Goal: Task Accomplishment & Management: Manage account settings

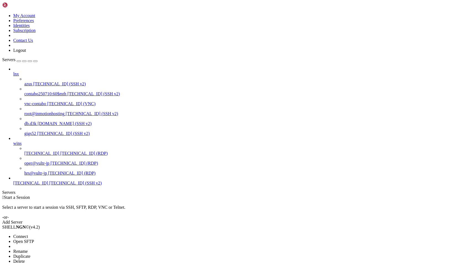
click at [63, 249] on li "Rename" at bounding box center [38, 251] width 50 height 5
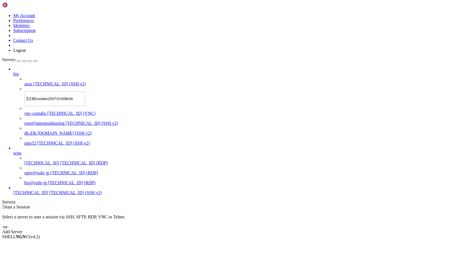
type input "【注销】contabo250710:60$mth"
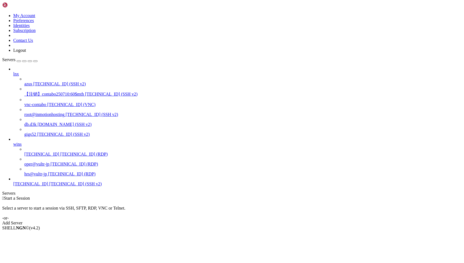
drag, startPoint x: 69, startPoint y: 66, endPoint x: 97, endPoint y: 80, distance: 31.8
click at [2, 196] on div at bounding box center [2, 196] width 0 height 0
click at [28, 245] on span "Rename" at bounding box center [20, 247] width 14 height 5
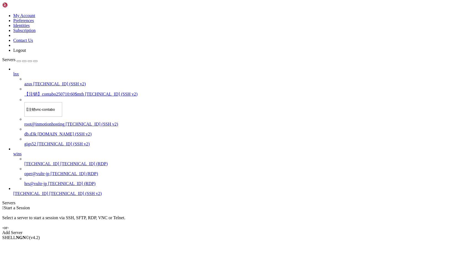
type input "【注销】vnc-contabo"
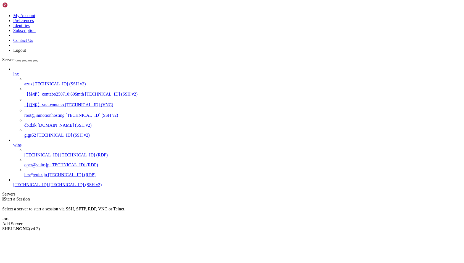
click at [19, 72] on span "lnx" at bounding box center [16, 74] width 6 height 5
click at [13, 72] on icon at bounding box center [13, 72] width 0 height 0
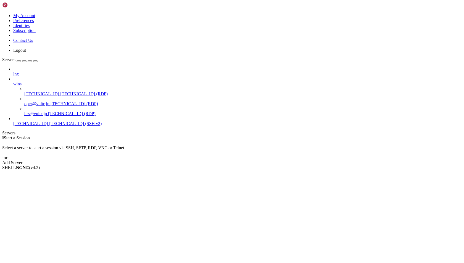
click at [13, 72] on icon at bounding box center [13, 72] width 0 height 0
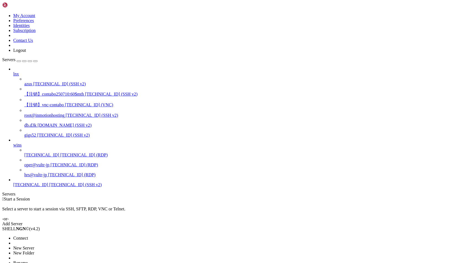
click at [34, 246] on span "New Server" at bounding box center [23, 248] width 21 height 5
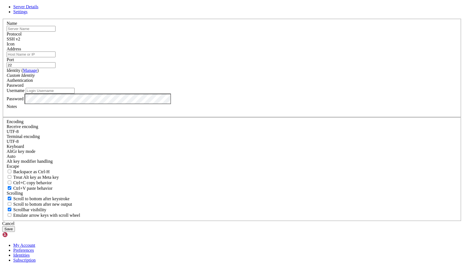
type input "hrs"
click at [55, 32] on input "text" at bounding box center [31, 29] width 49 height 6
type input "[TECHNICAL_ID]"
click at [55, 57] on input "Address" at bounding box center [31, 55] width 49 height 6
paste input "[TECHNICAL_ID]"
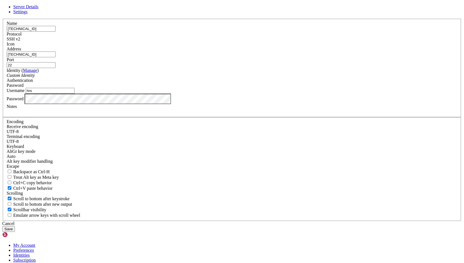
type input "[TECHNICAL_ID]"
drag, startPoint x: 196, startPoint y: 83, endPoint x: 132, endPoint y: 82, distance: 64.6
click at [132, 82] on div "Server Details Settings Name [TECHNICAL_ID] Protocol SSH v2 Icon" at bounding box center [231, 118] width 459 height 228
paste input "[TECHNICAL_ID]"
type input "pp2-[TECHNICAL_ID]"
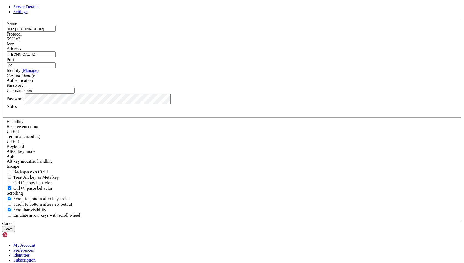
drag, startPoint x: 216, startPoint y: 143, endPoint x: 142, endPoint y: 143, distance: 74.2
click at [142, 143] on div "Server Details Settings Name pp2-[TECHNICAL_ID] Protocol SSH v2 Icon" at bounding box center [231, 118] width 459 height 228
type input "wjc"
click at [15, 227] on button "Save" at bounding box center [8, 230] width 13 height 6
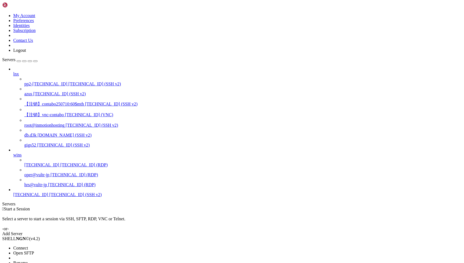
click at [28, 261] on span "Rename" at bounding box center [20, 263] width 14 height 5
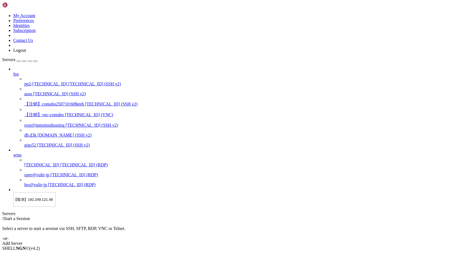
type input "【取消】192.249.121.48(inmotionhosting.250709)"
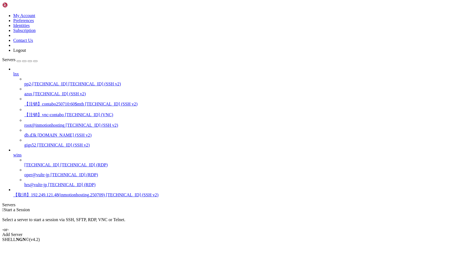
click at [24, 61] on div "button" at bounding box center [24, 61] width 0 height 0
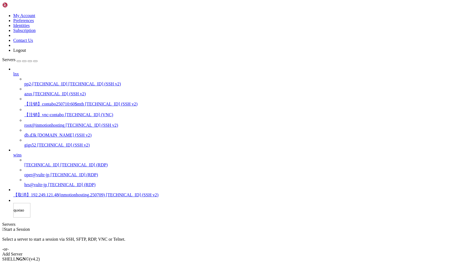
type input "取消"
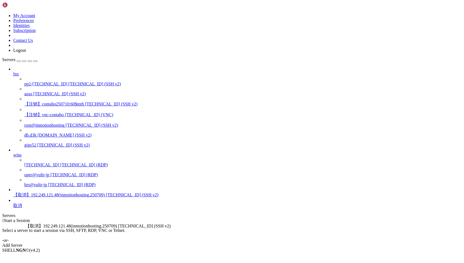
drag, startPoint x: 36, startPoint y: 209, endPoint x: 24, endPoint y: 222, distance: 18.1
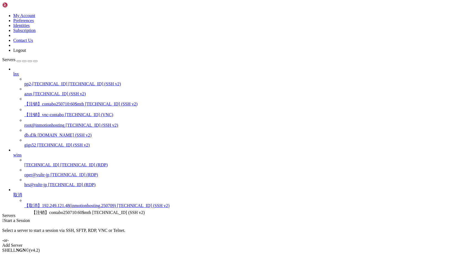
drag, startPoint x: 41, startPoint y: 76, endPoint x: 30, endPoint y: 208, distance: 132.1
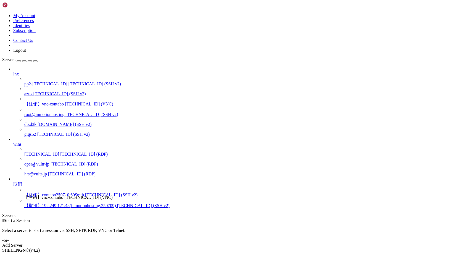
drag, startPoint x: 36, startPoint y: 74, endPoint x: 22, endPoint y: 193, distance: 119.7
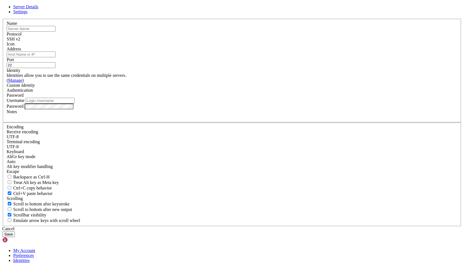
type input "hrs"
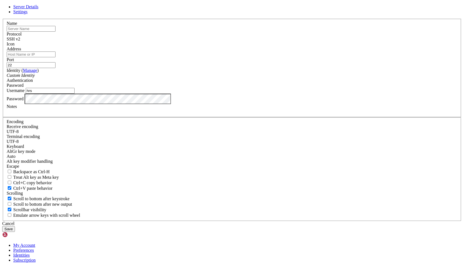
click at [55, 57] on input "Address" at bounding box center [31, 55] width 49 height 6
paste input "[TECHNICAL_ID]"
type input "[TECHNICAL_ID]"
click at [55, 32] on input "text" at bounding box center [31, 29] width 49 height 6
type input "之"
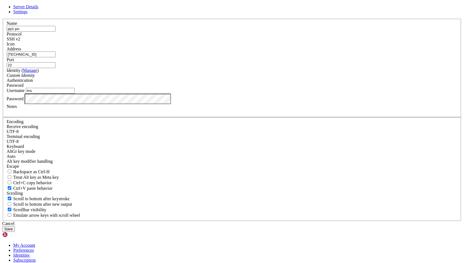
paste input "[TECHNICAL_ID]"
drag, startPoint x: 203, startPoint y: 141, endPoint x: 135, endPoint y: 141, distance: 67.9
click at [136, 141] on div "Server Details Settings Name pp1-px-[TECHNICAL_ID] Protocol SSH v2 Icon" at bounding box center [231, 118] width 459 height 228
click at [55, 32] on input "pp1-px-[TECHNICAL_ID]" at bounding box center [31, 29] width 49 height 6
type input "pp1-px-only-[TECHNICAL_ID]"
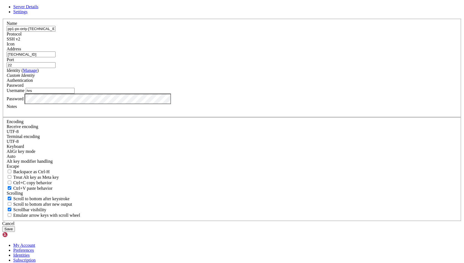
drag, startPoint x: 184, startPoint y: 144, endPoint x: 144, endPoint y: 142, distance: 40.1
click at [144, 142] on div "Server Details Settings Name pp1-px-only-[TECHNICAL_ID] Protocol SSH v2 Icon" at bounding box center [231, 118] width 459 height 228
type input "wjc"
click at [15, 227] on button "Save" at bounding box center [8, 230] width 13 height 6
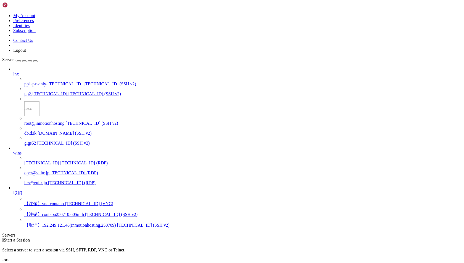
type input "azus-[TECHNICAL_ID]"
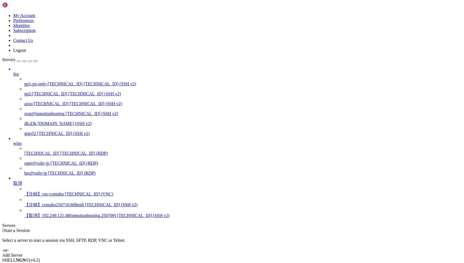
click at [44, 121] on span "[DOMAIN_NAME] (SSH v2)" at bounding box center [65, 123] width 54 height 5
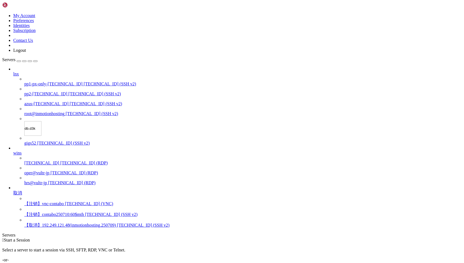
click at [34, 121] on input "db.d3k" at bounding box center [32, 128] width 17 height 15
type input "db.d3k-"
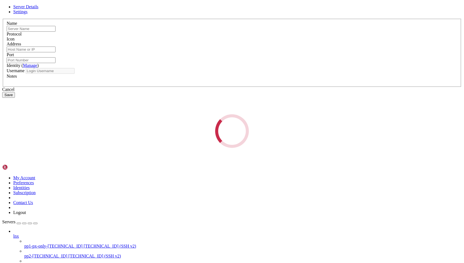
type input "db.d3k"
type input "[DOMAIN_NAME]"
type input "22"
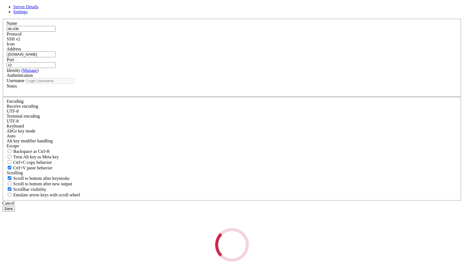
type input "wjc"
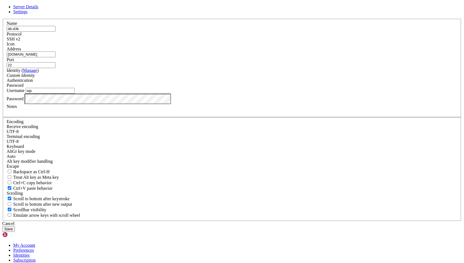
click at [55, 32] on input "db.d3k" at bounding box center [31, 29] width 49 height 6
paste input "[TECHNICAL_ID](gz.qcloud)"
type input "db.d3k-[TECHNICAL_ID](gz.qcloud)"
click at [199, 114] on div at bounding box center [232, 111] width 450 height 5
paste div
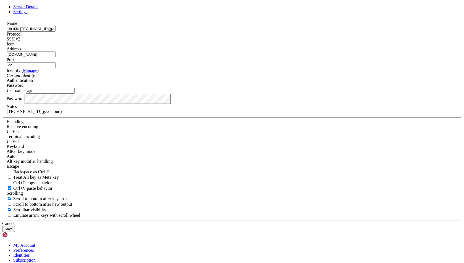
drag, startPoint x: 176, startPoint y: 81, endPoint x: 243, endPoint y: 91, distance: 68.3
click at [243, 91] on fieldset "Name db.d3k-[TECHNICAL_ID](gz.qcloud) Protocol SSH v2 Icon Address [DOMAIN_NAME…" at bounding box center [232, 68] width 458 height 99
click at [55, 32] on input "db.d3k-[TECHNICAL_ID](gz.qcloud)" at bounding box center [31, 29] width 49 height 6
drag, startPoint x: 199, startPoint y: 81, endPoint x: 286, endPoint y: 89, distance: 87.3
click at [286, 90] on fieldset "Name db.d3k-[TECHNICAL_ID](gz.qcloud) Protocol SSH v2 Icon Address [DOMAIN_NAME…" at bounding box center [232, 68] width 458 height 99
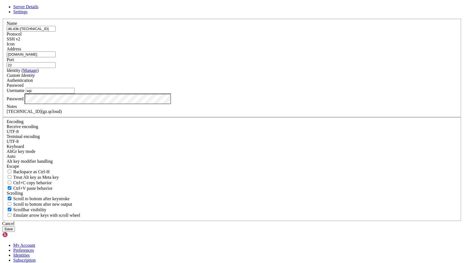
type input "db.d3k-[TECHNICAL_ID]"
click at [15, 227] on button "Save" at bounding box center [8, 230] width 13 height 6
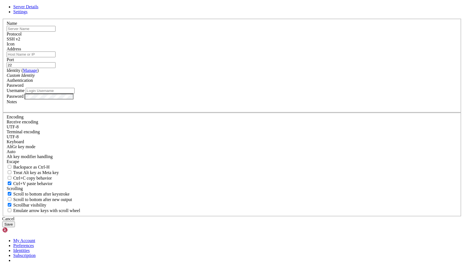
type input "hrs"
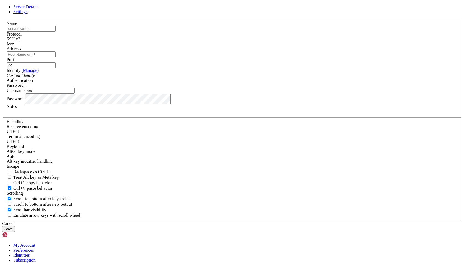
click at [55, 57] on input "Address" at bounding box center [31, 55] width 49 height 6
click at [187, 114] on div at bounding box center [232, 111] width 450 height 5
paste div
drag, startPoint x: 186, startPoint y: 182, endPoint x: 131, endPoint y: 182, distance: 54.9
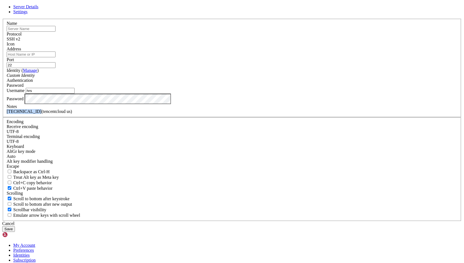
click at [131, 182] on div "Server Details Settings Name Protocol SSH v2 Icon" at bounding box center [231, 118] width 459 height 228
copy div "[TECHNICAL_ID]"
click at [55, 32] on input "text" at bounding box center [31, 29] width 49 height 6
paste input "[TECHNICAL_ID]"
type input "tx-us-[TECHNICAL_ID]"
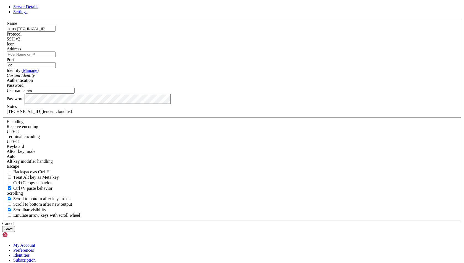
click at [55, 57] on input "Address" at bounding box center [31, 55] width 49 height 6
paste input "[TECHNICAL_ID]"
type input "[TECHNICAL_ID]"
click at [15, 227] on button "Save" at bounding box center [8, 230] width 13 height 6
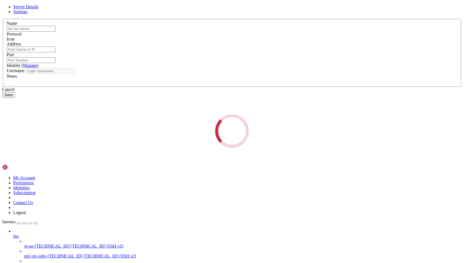
type input "tx-us-[TECHNICAL_ID]"
type input "[TECHNICAL_ID]"
type input "22"
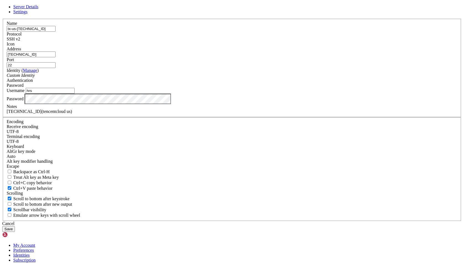
drag, startPoint x: 182, startPoint y: 144, endPoint x: 143, endPoint y: 144, distance: 38.9
click at [143, 144] on div "Server Details Settings Name tx-us-[TECHNICAL_ID] Protocol SSH v2 Icon" at bounding box center [231, 118] width 459 height 228
type input "wjc"
click at [15, 227] on button "Save" at bounding box center [8, 230] width 13 height 6
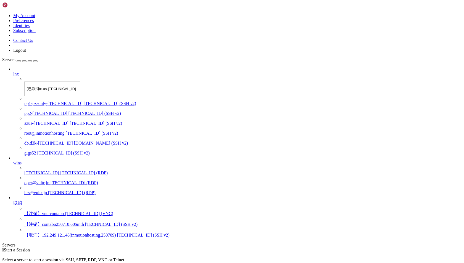
type input "【已取消】tx-us-[TECHNICAL_ID]"
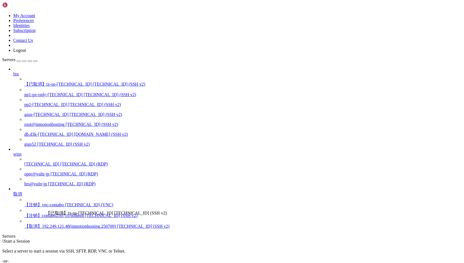
drag, startPoint x: 43, startPoint y: 46, endPoint x: 44, endPoint y: 209, distance: 162.2
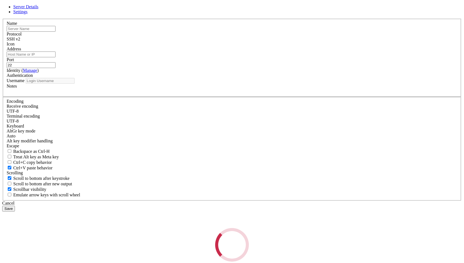
type input "wjc"
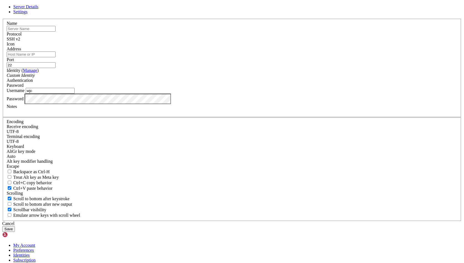
click at [183, 114] on div at bounding box center [232, 111] width 450 height 5
paste div
drag, startPoint x: 183, startPoint y: 183, endPoint x: 140, endPoint y: 183, distance: 42.8
click at [141, 183] on div "Server Details Settings Name Protocol SSH v2 Icon" at bounding box center [231, 118] width 459 height 228
copy div "[TECHNICAL_ID]"
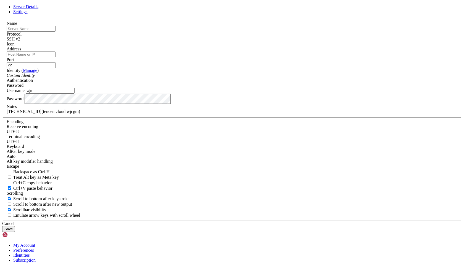
click at [55, 57] on input "Address" at bounding box center [31, 55] width 49 height 6
paste input "[TECHNICAL_ID]"
type input "[TECHNICAL_ID]"
click at [55, 32] on input "text" at bounding box center [31, 29] width 49 height 6
drag, startPoint x: 191, startPoint y: 84, endPoint x: 118, endPoint y: 83, distance: 72.8
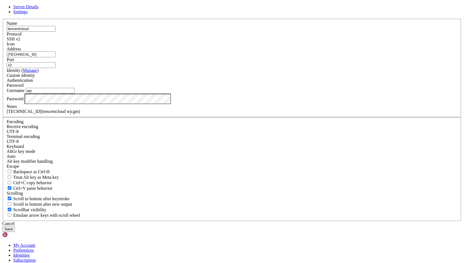
click at [118, 83] on div "Server Details Settings Name tencentcloud Protocol SSH v2 Icon" at bounding box center [231, 118] width 459 height 228
paste input "[TECHNICAL_ID]"
type input "tx-wjcgm-[TECHNICAL_ID]"
click at [15, 227] on button "Save" at bounding box center [8, 230] width 13 height 6
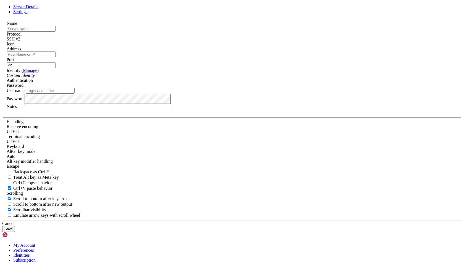
type input "wjc"
click at [177, 114] on div at bounding box center [232, 111] width 450 height 5
paste div
drag, startPoint x: 187, startPoint y: 182, endPoint x: 140, endPoint y: 182, distance: 46.9
click at [140, 182] on div "Server Details Settings Name Protocol SSH v2 Icon" at bounding box center [231, 118] width 459 height 228
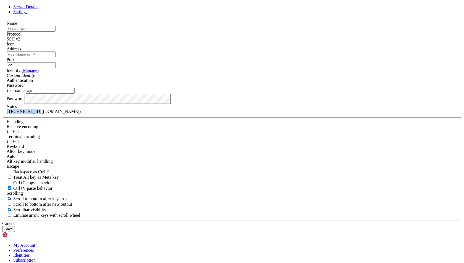
copy div "[TECHNICAL_ID]"
click at [55, 57] on input "Address" at bounding box center [31, 55] width 49 height 6
paste input "[TECHNICAL_ID]"
type input "[TECHNICAL_ID]"
click at [55, 32] on input "text" at bounding box center [31, 29] width 49 height 6
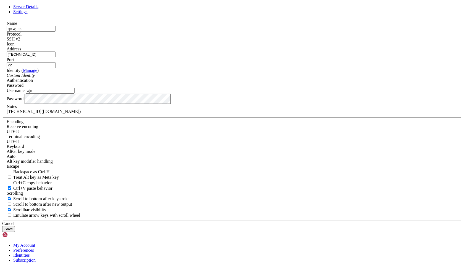
paste input "[TECHNICAL_ID]"
type input "qc-wj-qr-[TECHNICAL_ID]"
click at [15, 227] on button "Save" at bounding box center [8, 230] width 13 height 6
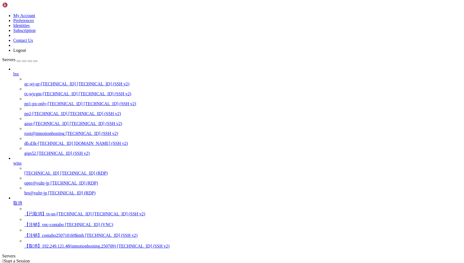
click at [77, 82] on span "[TECHNICAL_ID] (SSH v2)" at bounding box center [103, 84] width 52 height 5
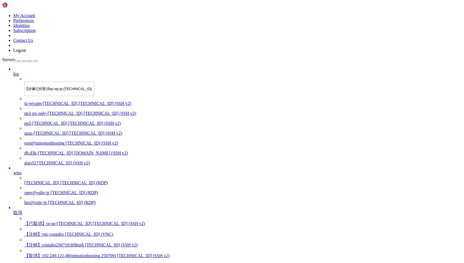
type input "【好像已经取消】qc-wj-qr-[TECHNICAL_ID]"
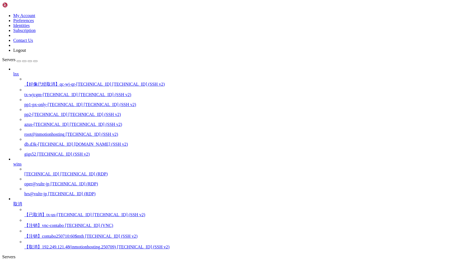
click at [52, 92] on span "tx-wjcgm-[TECHNICAL_ID]" at bounding box center [50, 94] width 53 height 5
click at [48, 102] on span "pp1-px-only-[TECHNICAL_ID]" at bounding box center [53, 104] width 58 height 5
click at [47, 92] on span "tx-wjcgm-[TECHNICAL_ID]" at bounding box center [50, 94] width 53 height 5
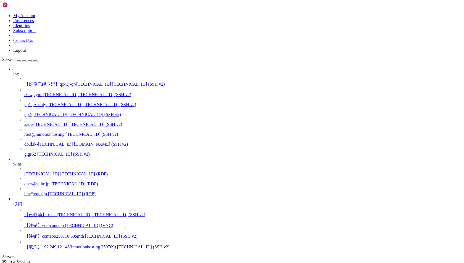
click at [49, 112] on span "pp2-[TECHNICAL_ID]" at bounding box center [45, 114] width 43 height 5
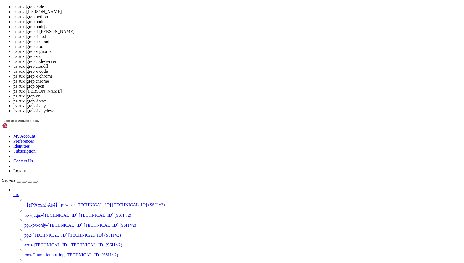
scroll to position [8, 0]
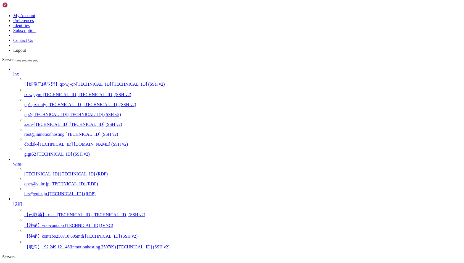
click at [13, 202] on icon at bounding box center [13, 202] width 0 height 0
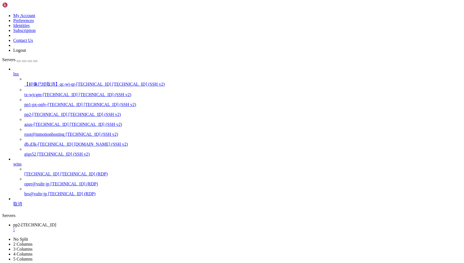
scroll to position [0, 0]
